Goal: Information Seeking & Learning: Check status

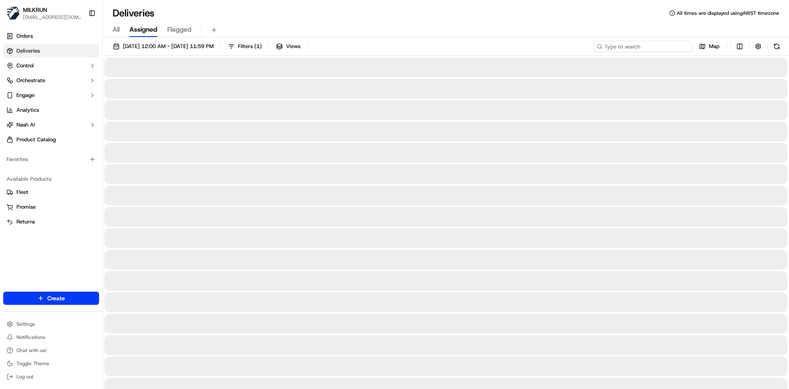
click at [648, 43] on input at bounding box center [642, 47] width 99 height 12
paste input "[PERSON_NAME]"
type input "[PERSON_NAME]"
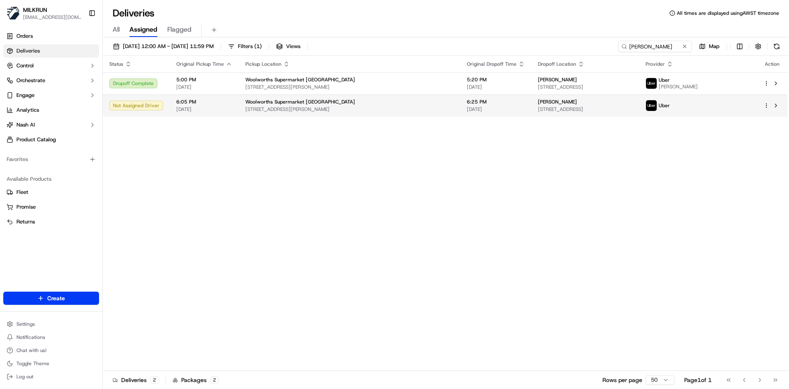
click at [344, 105] on div "Woolworths Supermarket [GEOGRAPHIC_DATA]" at bounding box center [349, 102] width 208 height 7
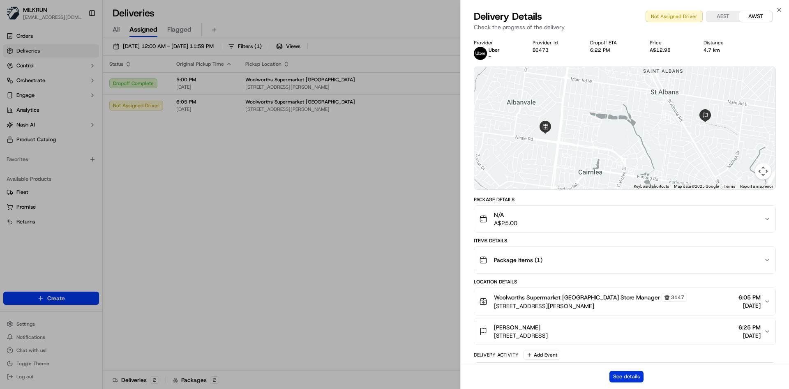
click at [621, 378] on button "See details" at bounding box center [626, 377] width 34 height 12
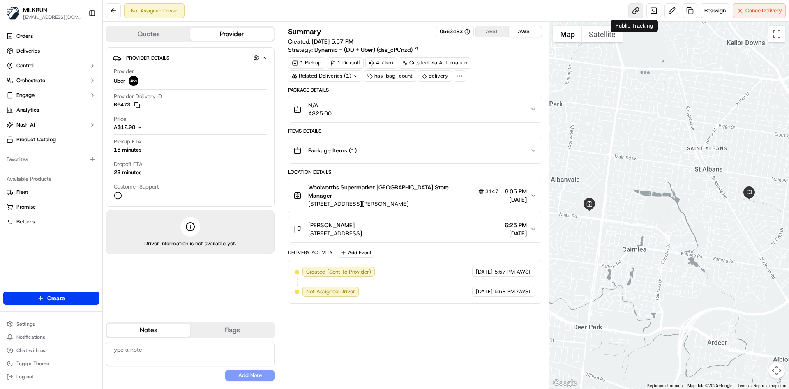
click at [635, 13] on link at bounding box center [635, 10] width 15 height 15
